Goal: Task Accomplishment & Management: Manage account settings

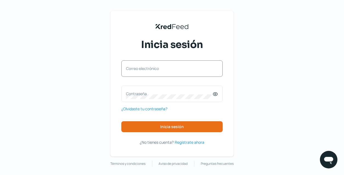
click at [193, 68] on label "Correo electrónico" at bounding box center [169, 68] width 87 height 5
click at [193, 69] on input "Correo electrónico" at bounding box center [172, 71] width 92 height 5
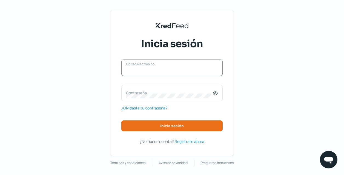
scroll to position [2, 0]
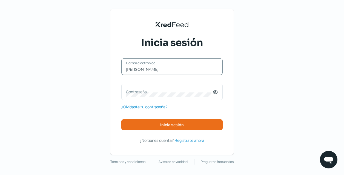
type input "[EMAIL_ADDRESS][DOMAIN_NAME]"
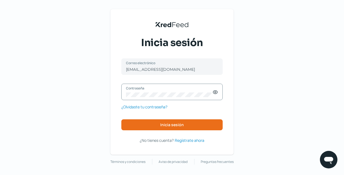
click at [216, 92] on icon at bounding box center [215, 91] width 5 height 5
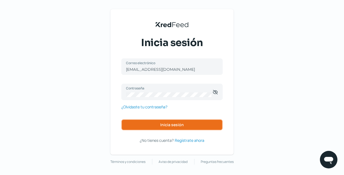
click at [200, 122] on button "Inicia sesión" at bounding box center [171, 124] width 101 height 11
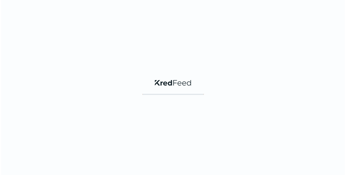
scroll to position [0, 0]
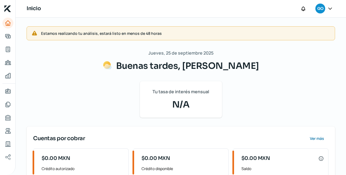
click at [331, 8] on icon at bounding box center [330, 8] width 5 height 5
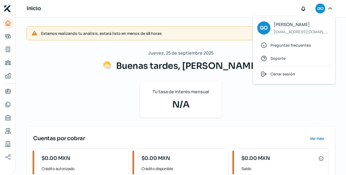
click at [284, 75] on span "Cerrar sesión" at bounding box center [283, 73] width 25 height 7
